Goal: Transaction & Acquisition: Purchase product/service

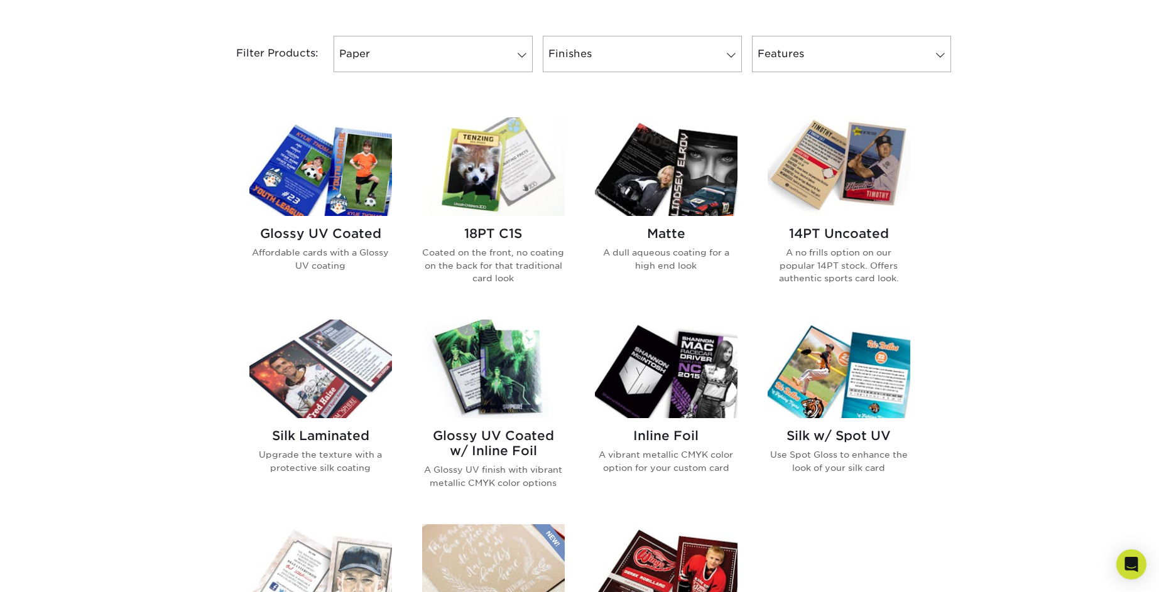
scroll to position [526, 0]
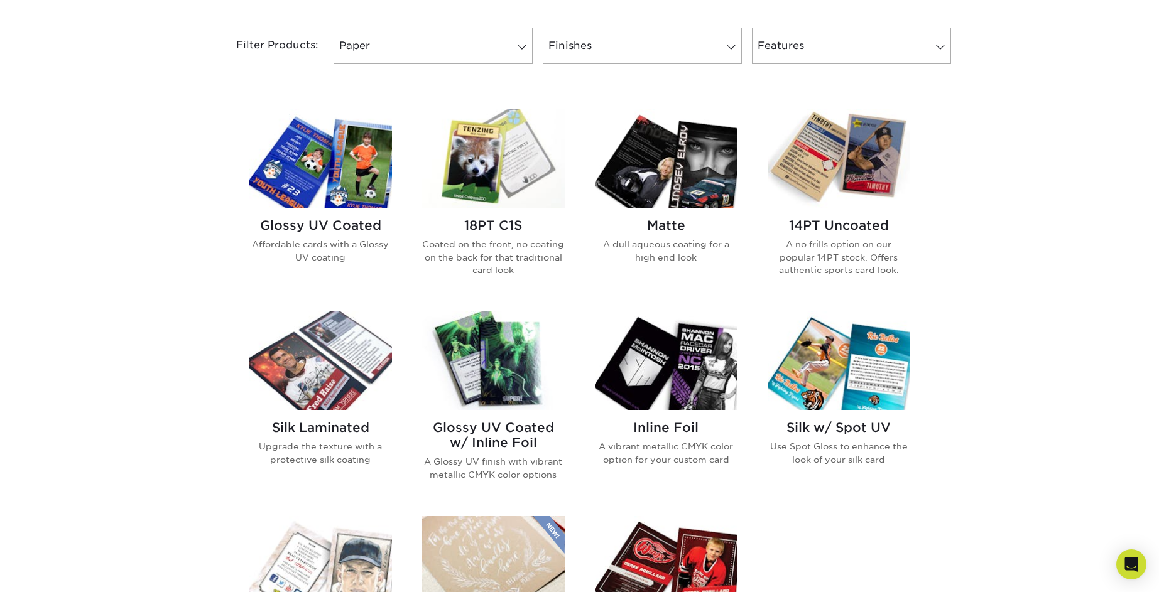
click at [305, 427] on h2 "Silk Laminated" at bounding box center [320, 427] width 143 height 15
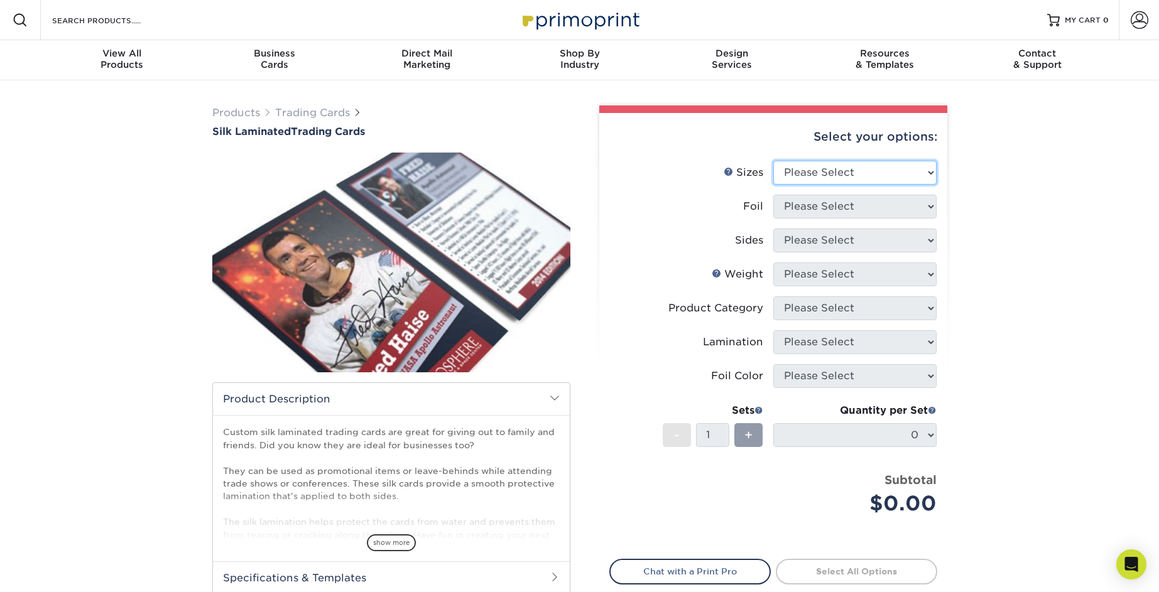
click at [841, 175] on select "Please Select 2.5" x 3.5"" at bounding box center [854, 173] width 163 height 24
select select "2.50x3.50"
click at [773, 161] on select "Please Select 2.5" x 3.5"" at bounding box center [854, 173] width 163 height 24
click at [819, 202] on select "Please Select No Yes" at bounding box center [854, 207] width 163 height 24
select select "0"
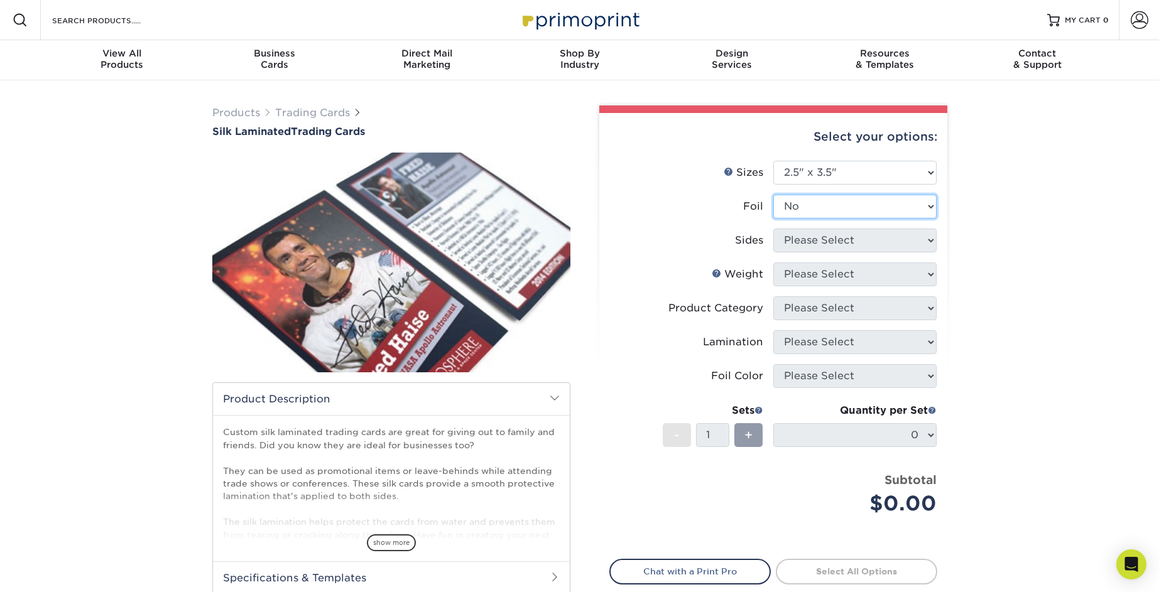
click at [773, 195] on select "Please Select No Yes" at bounding box center [854, 207] width 163 height 24
click at [819, 244] on select "Please Select Print Both Sides Print Front Only" at bounding box center [854, 241] width 163 height 24
select select "32d3c223-f82c-492b-b915-ba065a00862f"
click at [773, 229] on select "Please Select Print Both Sides Print Front Only" at bounding box center [854, 241] width 163 height 24
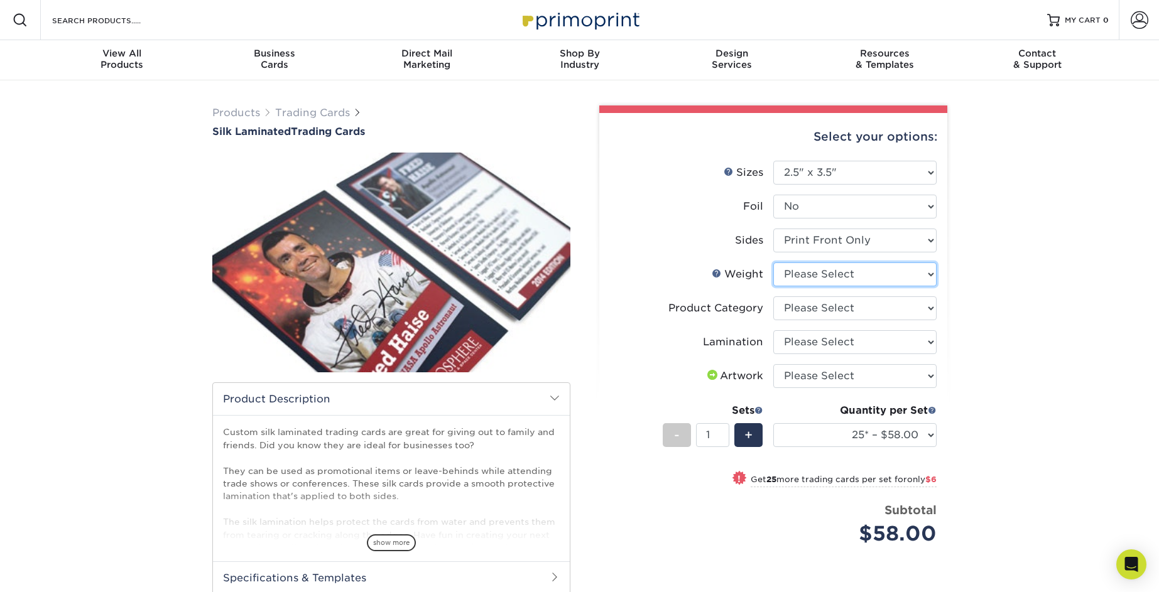
click at [813, 273] on select "Please Select 16PT" at bounding box center [854, 274] width 163 height 24
select select "16PT"
click at [773, 262] on select "Please Select 16PT" at bounding box center [854, 274] width 163 height 24
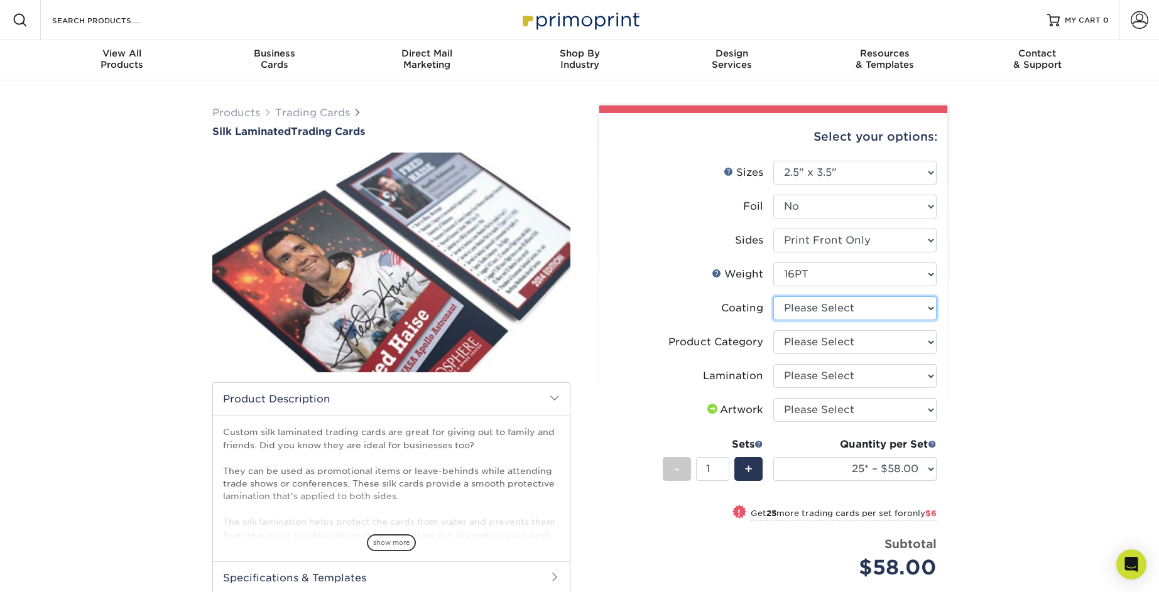
click at [808, 308] on select at bounding box center [854, 308] width 163 height 24
select select "3e7618de-abca-4bda-9f97-8b9129e913d8"
click at [773, 296] on select at bounding box center [854, 308] width 163 height 24
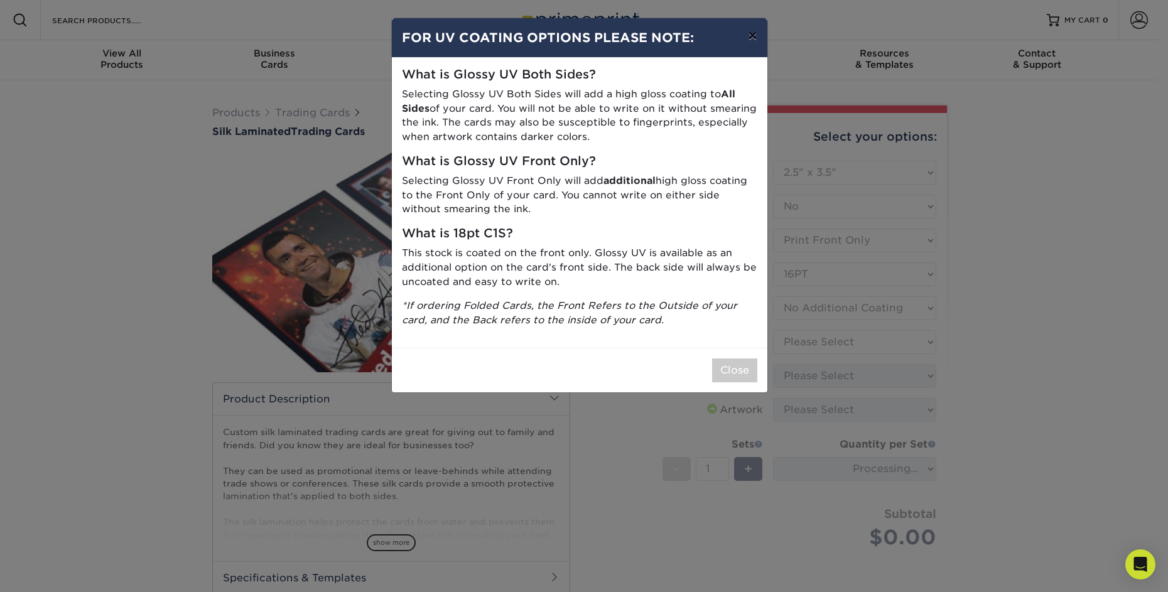
click at [753, 35] on button "×" at bounding box center [752, 35] width 29 height 35
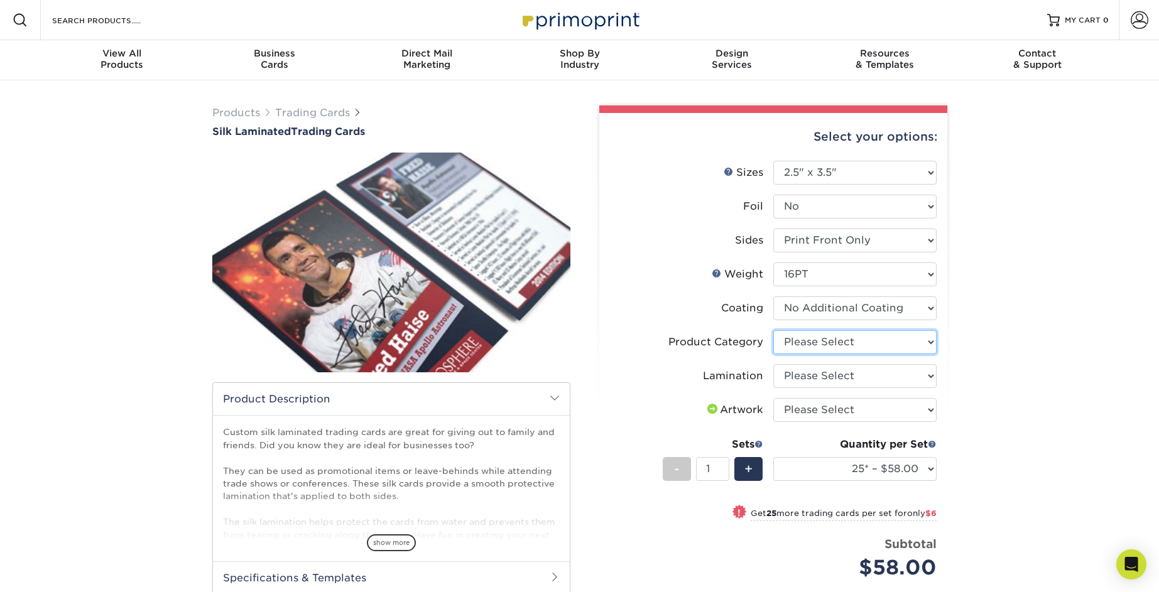
click at [808, 340] on select "Please Select Trading Cards" at bounding box center [854, 342] width 163 height 24
select select "c2f9bce9-36c2-409d-b101-c29d9d031e18"
click at [773, 330] on select "Please Select Trading Cards" at bounding box center [854, 342] width 163 height 24
click at [805, 381] on select "Please Select Silk" at bounding box center [854, 376] width 163 height 24
select select "ccacb42f-45f7-42d3-bbd3-7c8421cf37f0"
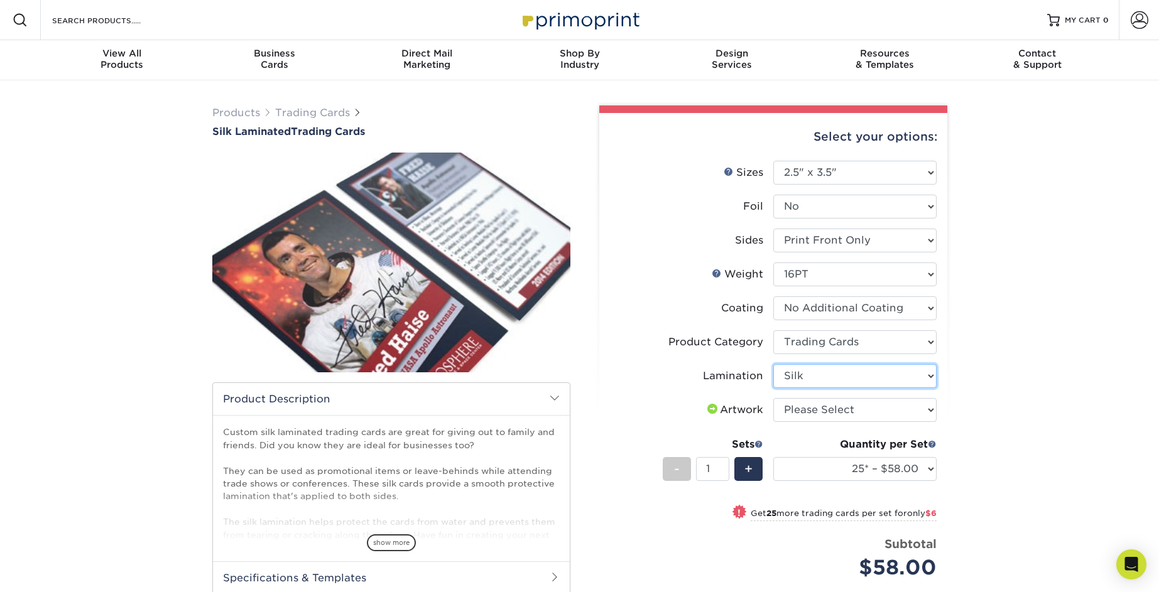
click at [773, 364] on select "Please Select Silk" at bounding box center [854, 376] width 163 height 24
click at [810, 413] on select "Please Select I will upload files I need a design - $100" at bounding box center [854, 410] width 163 height 24
select select "upload"
click at [773, 398] on select "Please Select I will upload files I need a design - $100" at bounding box center [854, 410] width 163 height 24
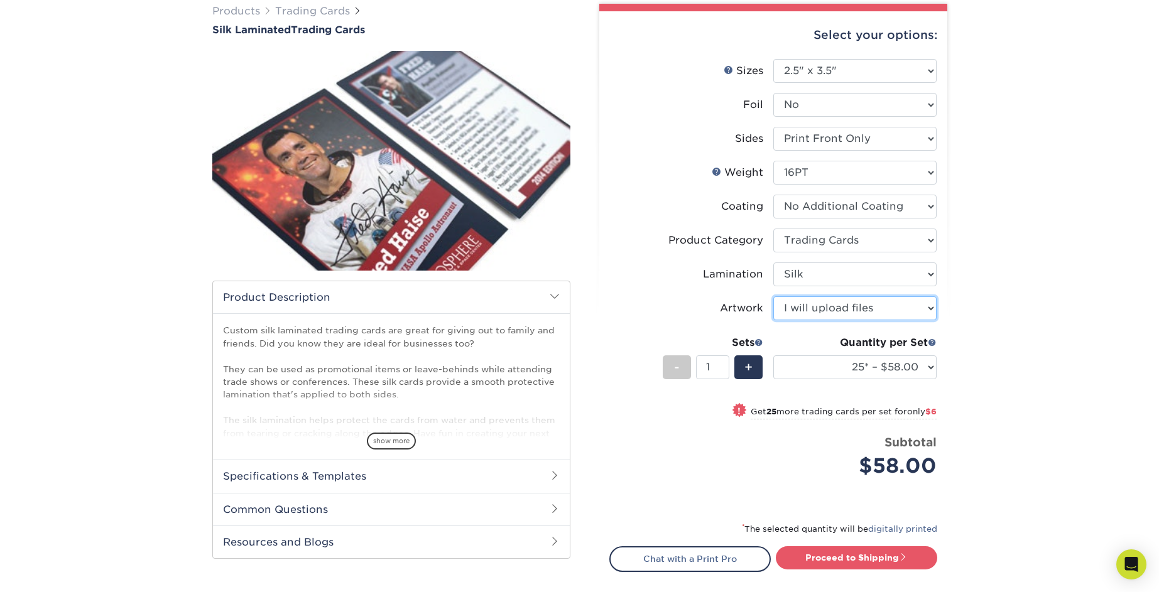
scroll to position [137, 0]
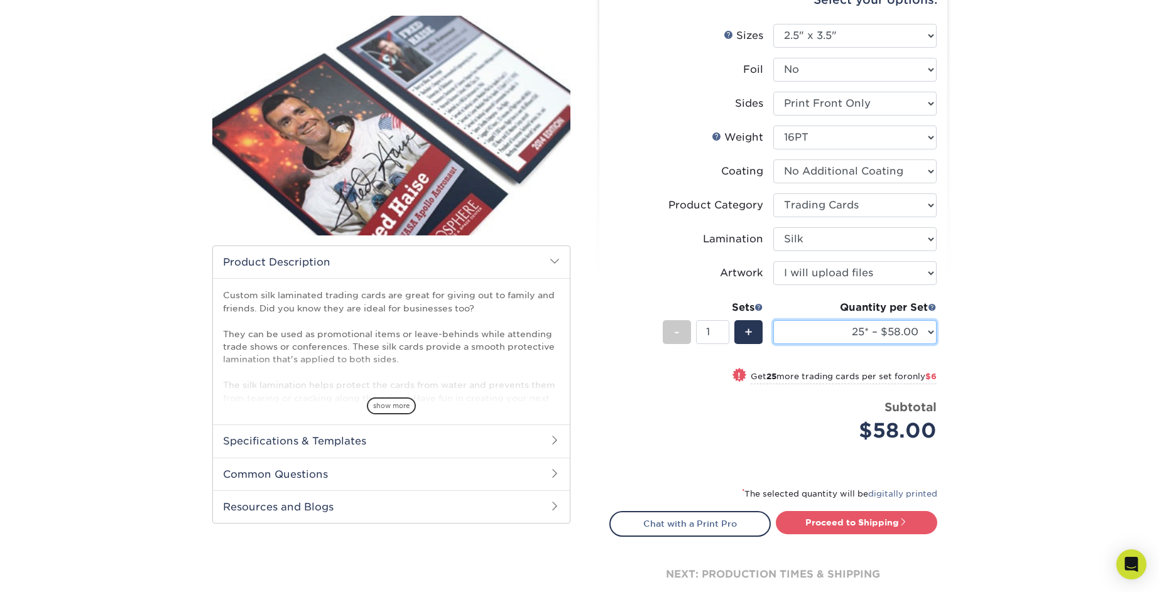
click at [907, 332] on select "25* – $58.00 50* – $64.00 75* – $71.00 100* – $78.00 250* – $88.00 500 – $98.00…" at bounding box center [854, 332] width 163 height 24
